Goal: Task Accomplishment & Management: Complete application form

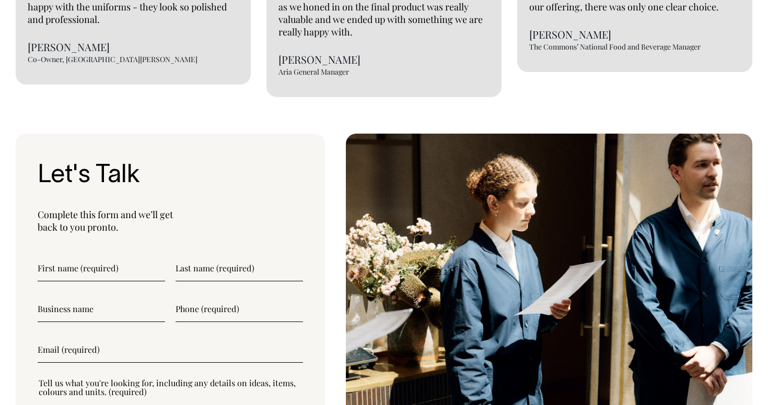
click at [124, 255] on input"] "text" at bounding box center [101, 268] width 127 height 26
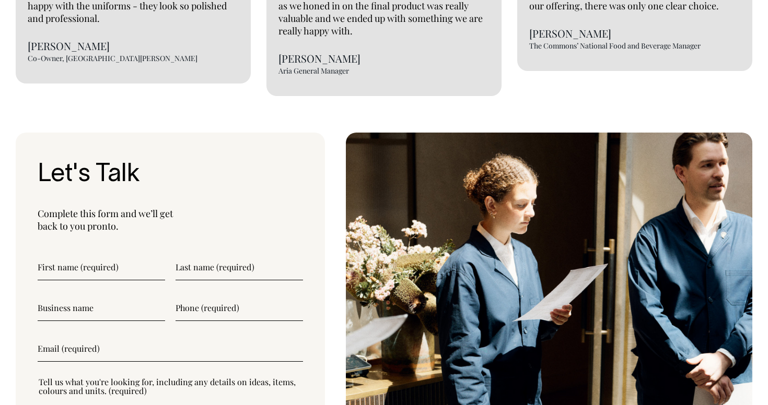
scroll to position [2474, 0]
type input"] "[PERSON_NAME]"
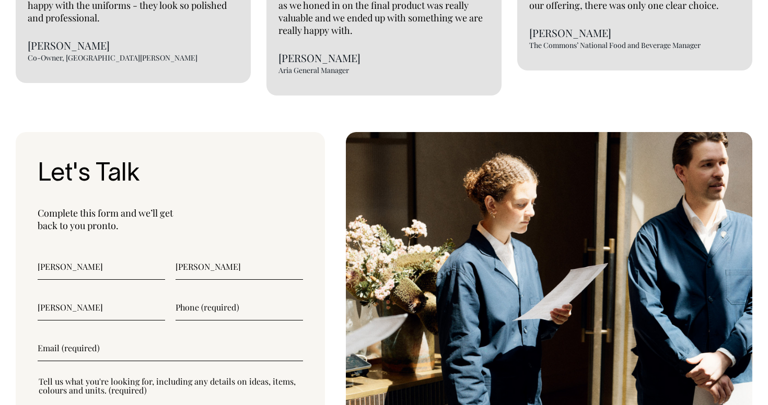
type input"] "[PERSON_NAME]"
type input"] "0426968008"
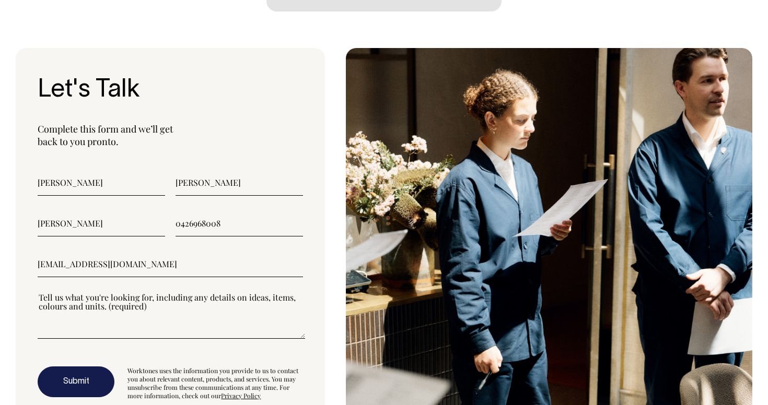
type input"] "[EMAIL_ADDRESS][DOMAIN_NAME]"
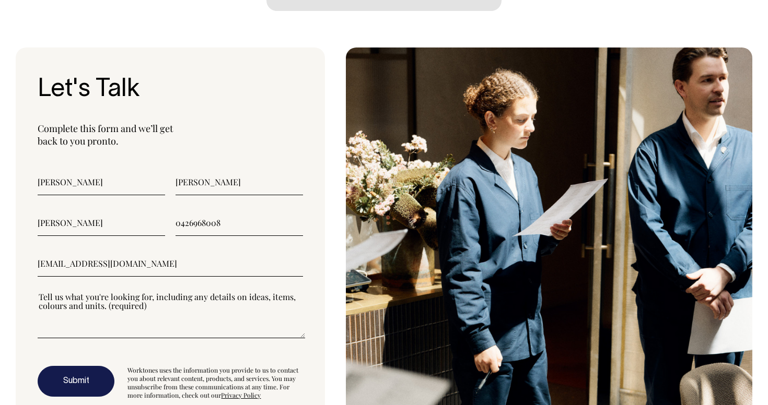
click at [120, 311] on textarea"] at bounding box center [171, 314] width 267 height 47
type textarea"] "Hi! We are"
click at [231, 291] on textarea"] "Hi! We are a fast casual Italian restaurant/paninoteca in the heart of [GEOGRAP…" at bounding box center [171, 314] width 267 height 47
click at [233, 291] on textarea"] "Hi! We are a fast casual Italian restaurant/paninoteca in the heart of [GEOGRAP…" at bounding box center [171, 314] width 267 height 47
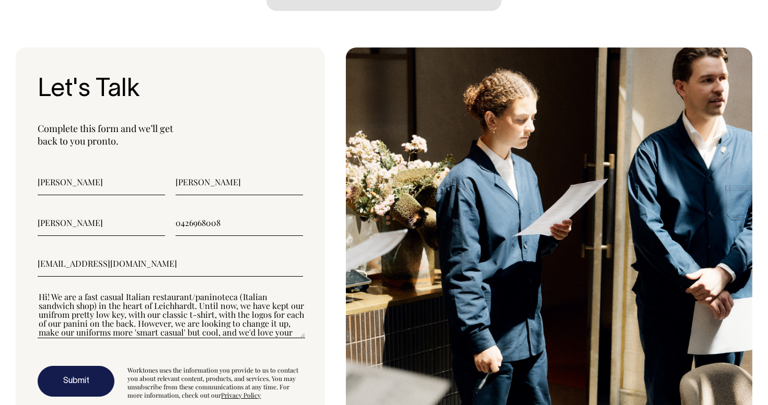
scroll to position [1, 0]
click at [265, 304] on textarea"] "Hi! We are a fast casual Italian restaurant/paninoteca (Italian sandwich shop) …" at bounding box center [171, 314] width 267 height 47
click at [197, 308] on textarea"] "Hi! We are a fast casual Italian restaurant/paninoteca (Italian sandwich shop) …" at bounding box center [171, 314] width 267 height 47
click at [193, 317] on textarea"] "Hi! We are a fast casual Italian restaurant/paninoteca (Italian sandwich shop) …" at bounding box center [171, 314] width 267 height 47
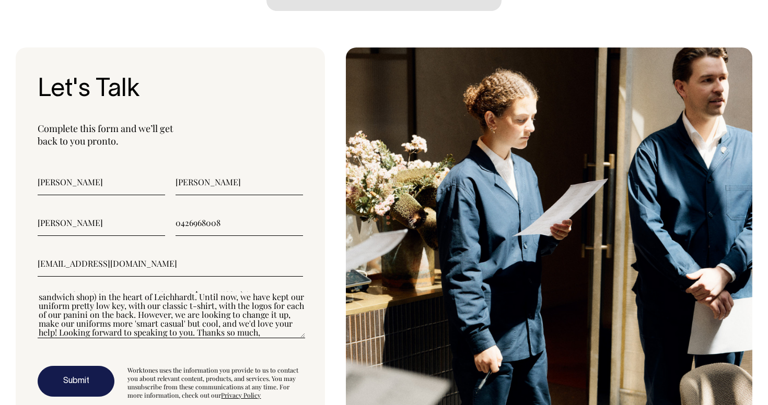
type textarea"] "Hi! We are a fast casual Italian restaurant/paninoteca (Italian sandwich shop) …"
click at [84, 366] on button "Submit" at bounding box center [76, 381] width 77 height 31
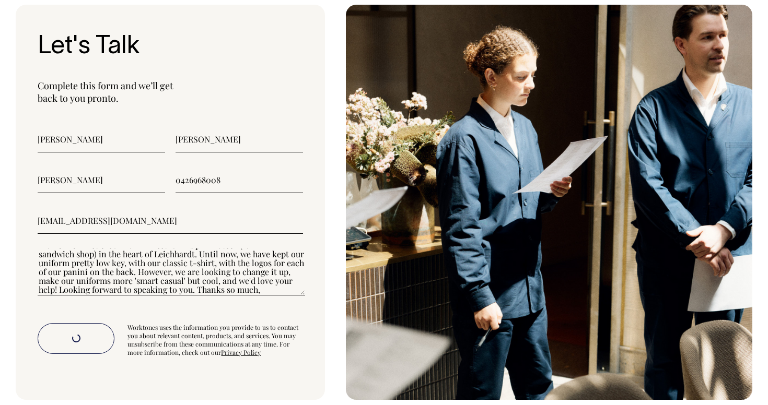
scroll to position [2631, 0]
